Goal: Information Seeking & Learning: Learn about a topic

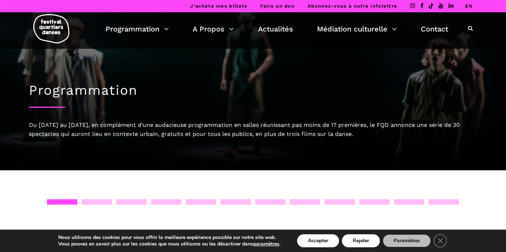
drag, startPoint x: 371, startPoint y: 134, endPoint x: 28, endPoint y: 125, distance: 343.0
click at [28, 125] on div "Programmation Du 7 au 18 septembre 2022, en complément d’une audacieuse program…" at bounding box center [253, 109] width 463 height 121
copy div "Du 7 au 18 septembre 2022, en complément d’une audacieuse programmation en sall…"
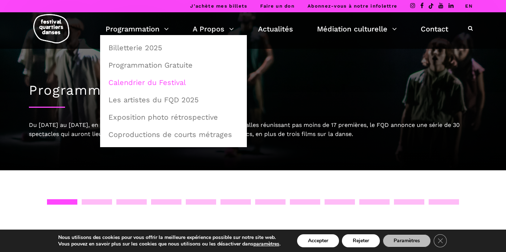
click at [154, 81] on link "Calendrier du Festival" at bounding box center [173, 82] width 139 height 17
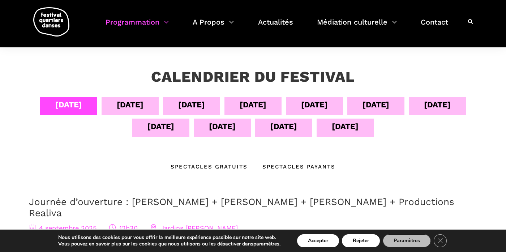
scroll to position [85, 0]
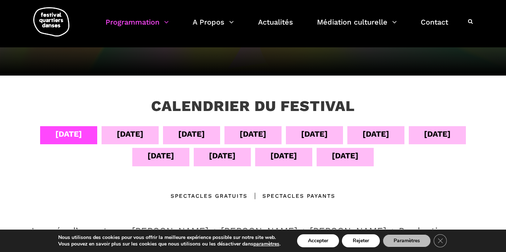
click at [321, 132] on div "08 sept" at bounding box center [314, 134] width 27 height 13
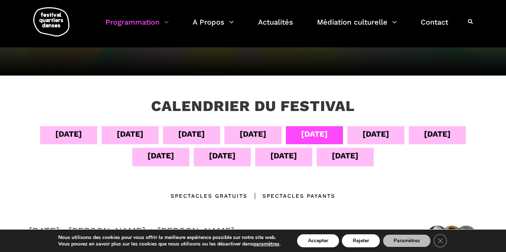
click at [253, 130] on div "07 sept" at bounding box center [253, 134] width 27 height 13
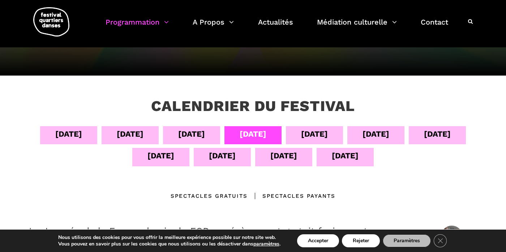
click at [283, 196] on div "Spectacles Payants" at bounding box center [292, 196] width 88 height 9
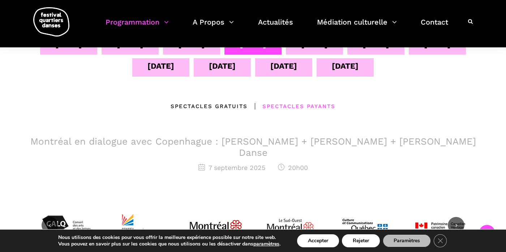
scroll to position [177, 0]
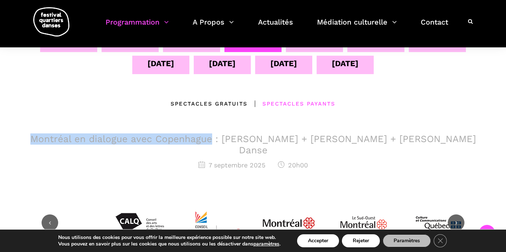
drag, startPoint x: 215, startPoint y: 139, endPoint x: 84, endPoint y: 132, distance: 131.0
click at [84, 132] on div "04 sept 05 sept 06 sept 07 sept 08 sept 09 sept 10 sept 11 sept 12 sept 13 sept…" at bounding box center [253, 115] width 463 height 162
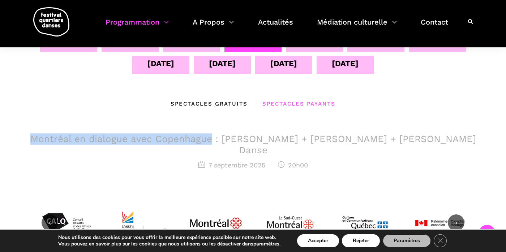
copy h3 "Montréal en dialogue avec Copenhague"
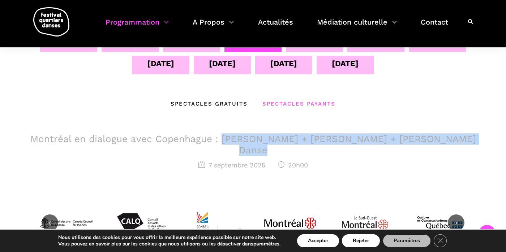
drag, startPoint x: 472, startPoint y: 137, endPoint x: 223, endPoint y: 138, distance: 249.3
click at [223, 138] on h3 "Montréal en dialogue avec Copenhague : Charles-Alexis Desgagnés + Lene Boel + S…" at bounding box center [253, 144] width 448 height 22
copy h3 "Charles-Alexis Desgagnés + Lene Boel + Skeels Danse"
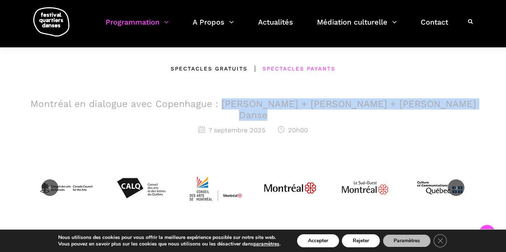
scroll to position [195, 0]
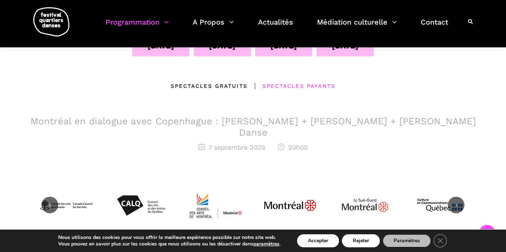
click at [187, 119] on h3 "Montréal en dialogue avec Copenhague : Charles-Alexis Desgagnés + Lene Boel + S…" at bounding box center [253, 127] width 448 height 22
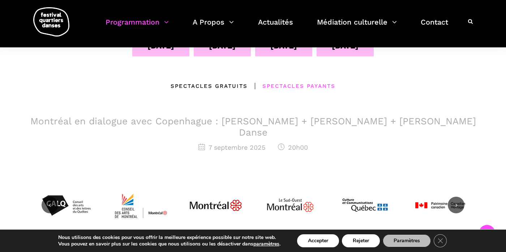
click at [244, 120] on h3 "Montréal en dialogue avec Copenhague : Charles-Alexis Desgagnés + Lene Boel + S…" at bounding box center [253, 127] width 448 height 22
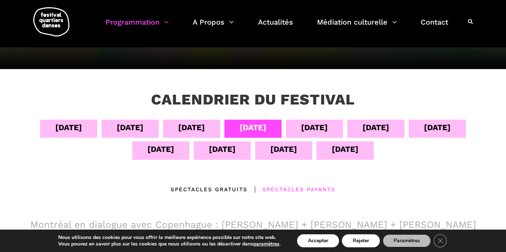
scroll to position [87, 0]
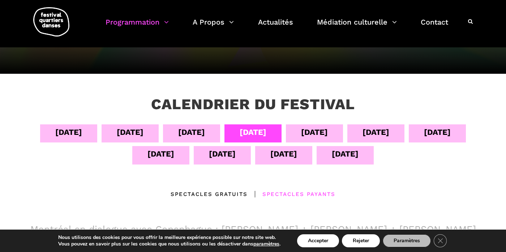
click at [246, 135] on div "07 sept" at bounding box center [253, 132] width 27 height 13
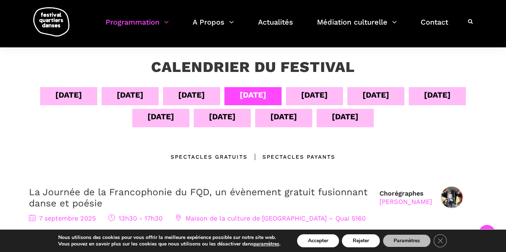
scroll to position [127, 0]
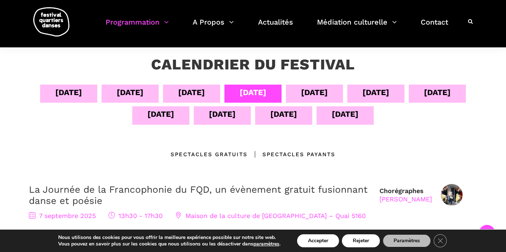
click at [292, 152] on div "Spectacles Payants" at bounding box center [292, 154] width 88 height 9
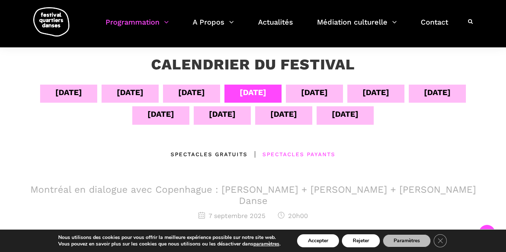
click at [236, 190] on h3 "Montréal en dialogue avec Copenhague : Charles-Alexis Desgagnés + Lene Boel + S…" at bounding box center [253, 195] width 448 height 22
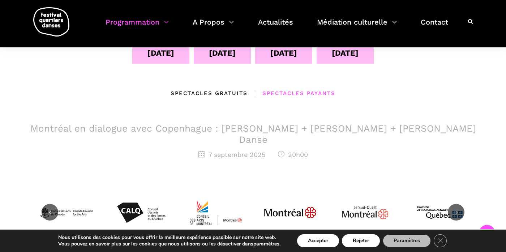
scroll to position [173, 0]
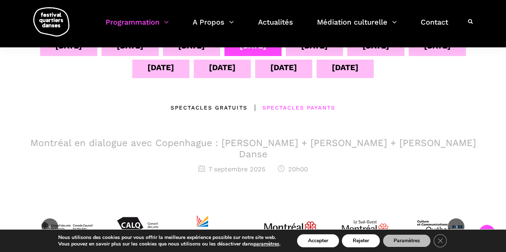
click at [268, 144] on h3 "Montréal en dialogue avec Copenhague : [PERSON_NAME] + [PERSON_NAME] + [PERSON_…" at bounding box center [253, 148] width 448 height 22
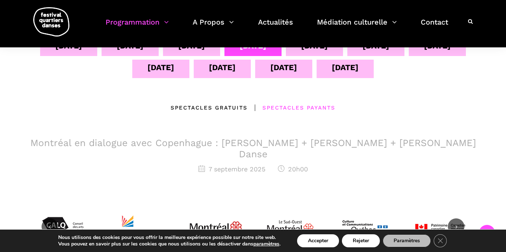
click at [275, 145] on h3 "Montréal en dialogue avec Copenhague : Charles-Alexis Desgagnés + Lene Boel + S…" at bounding box center [253, 148] width 448 height 22
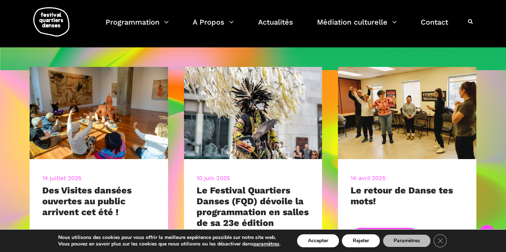
scroll to position [264, 0]
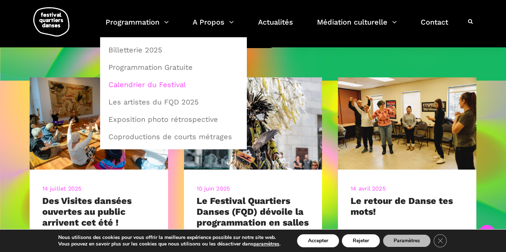
click at [156, 83] on link "Calendrier du Festival" at bounding box center [173, 84] width 139 height 17
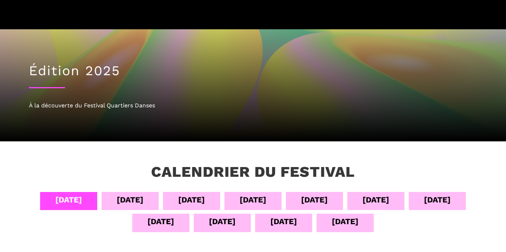
scroll to position [63, 0]
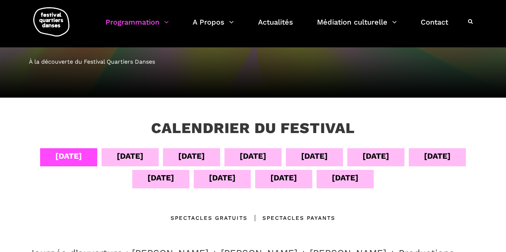
click at [255, 156] on div "07 sept" at bounding box center [253, 156] width 27 height 13
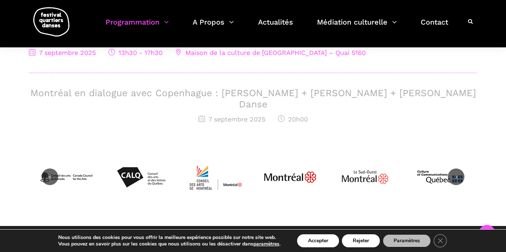
scroll to position [291, 0]
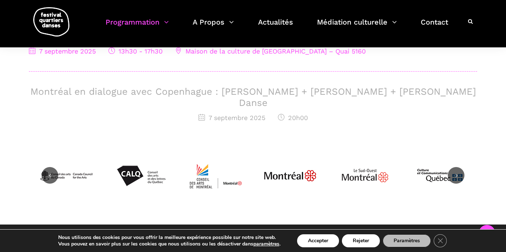
click at [243, 91] on h3 "Montréal en dialogue avec Copenhague : Charles-Alexis Desgagnés + Lene Boel + S…" at bounding box center [253, 97] width 448 height 22
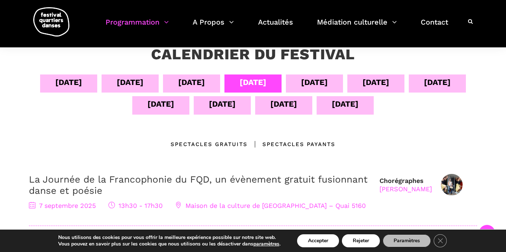
scroll to position [142, 0]
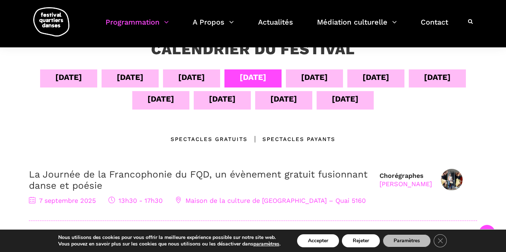
click at [259, 74] on div "07 sept" at bounding box center [253, 77] width 27 height 13
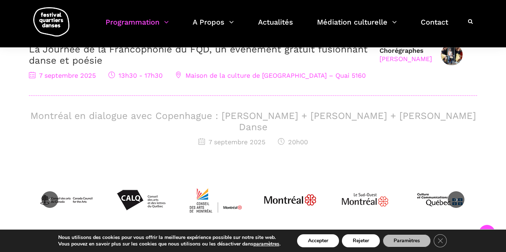
scroll to position [255, 0]
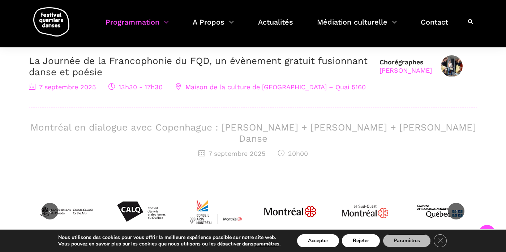
click at [253, 128] on h3 "Montréal en dialogue avec Copenhague : Charles-Alexis Desgagnés + Lene Boel + S…" at bounding box center [253, 133] width 448 height 22
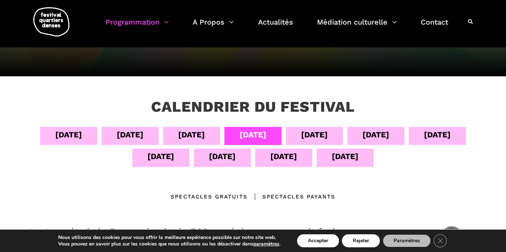
scroll to position [0, 0]
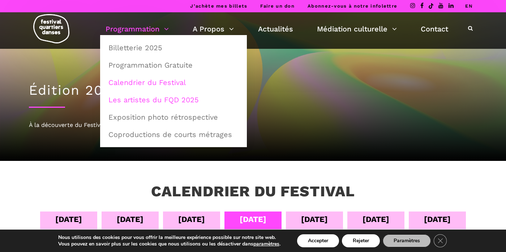
click at [145, 98] on link "Les artistes du FQD 2025" at bounding box center [173, 99] width 139 height 17
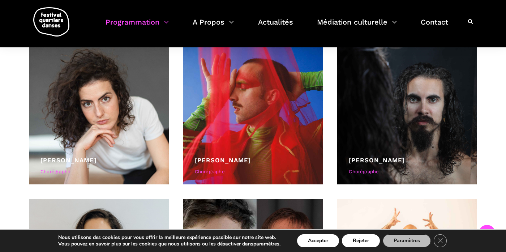
scroll to position [2546, 0]
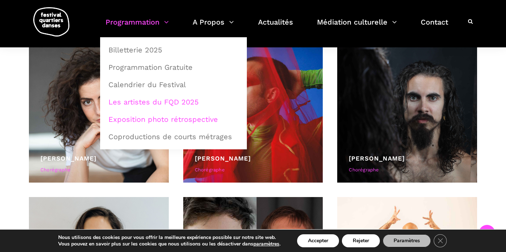
click at [150, 119] on link "Exposition photo rétrospective" at bounding box center [173, 119] width 139 height 17
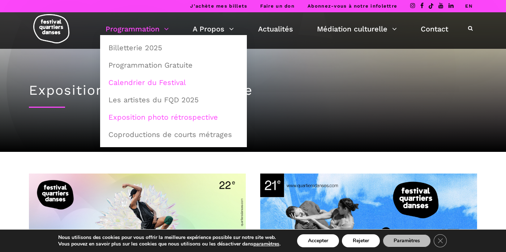
click at [136, 84] on link "Calendrier du Festival" at bounding box center [173, 82] width 139 height 17
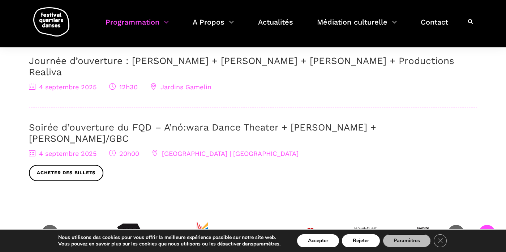
scroll to position [256, 0]
click at [222, 121] on link "Soirée d’ouverture du FQD – A’nó:wara Dance Theater + [PERSON_NAME] + [PERSON_N…" at bounding box center [202, 132] width 347 height 22
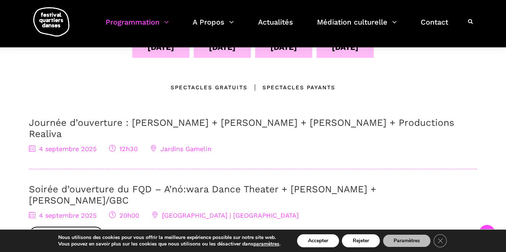
scroll to position [189, 0]
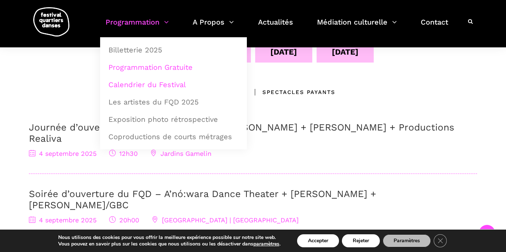
click at [136, 67] on link "Programmation Gratuite" at bounding box center [173, 67] width 139 height 17
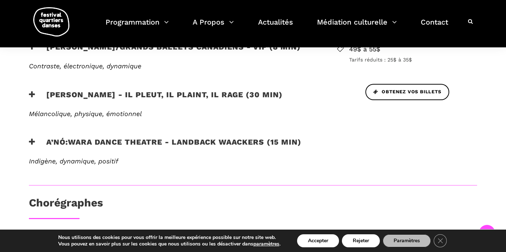
scroll to position [87, 0]
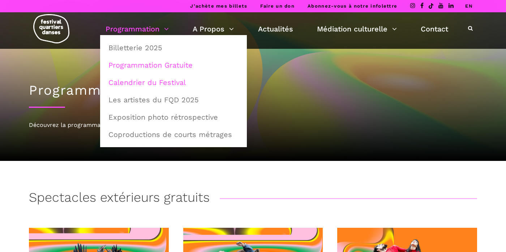
click at [131, 81] on link "Calendrier du Festival" at bounding box center [173, 82] width 139 height 17
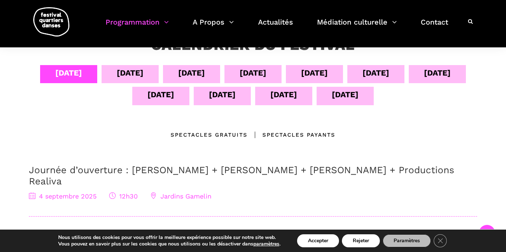
scroll to position [130, 0]
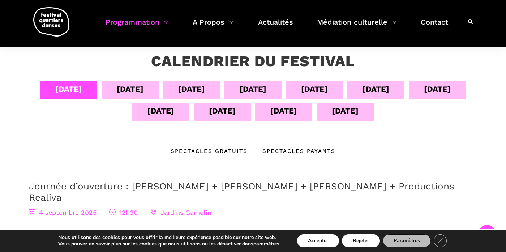
click at [252, 87] on div "07 sept" at bounding box center [253, 89] width 27 height 13
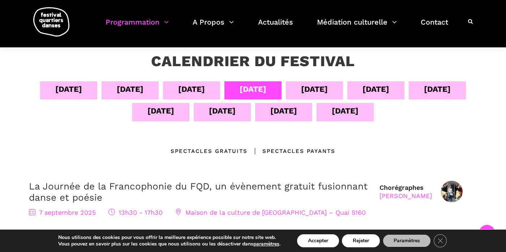
click at [271, 147] on div "Spectacles Payants" at bounding box center [292, 151] width 88 height 9
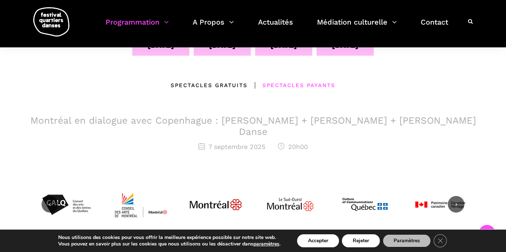
scroll to position [213, 0]
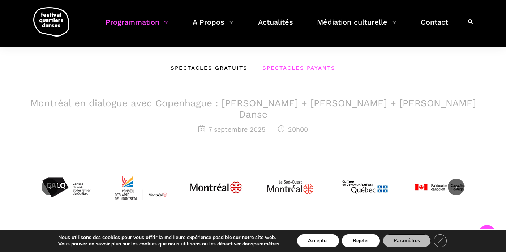
click at [247, 103] on h3 "Montréal en dialogue avec Copenhague : Charles-Alexis Desgagnés + Lene Boel + S…" at bounding box center [253, 109] width 448 height 22
